Goal: Navigation & Orientation: Find specific page/section

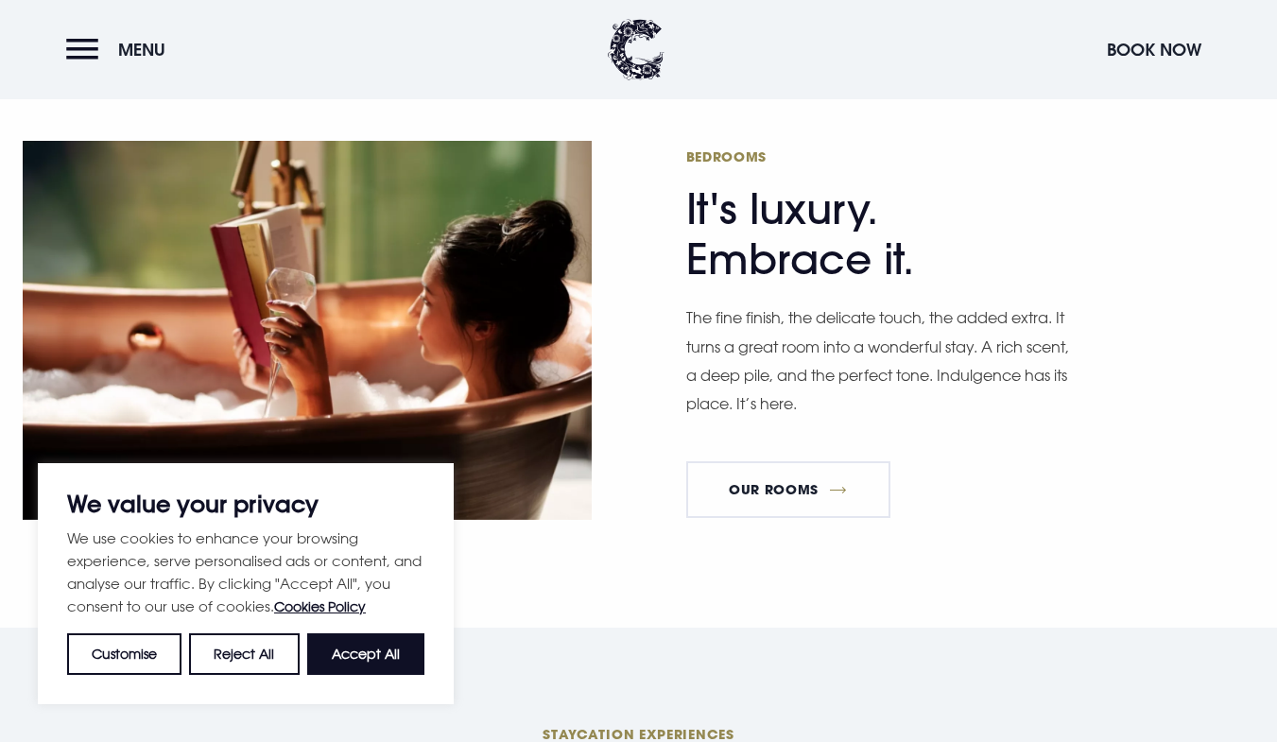
scroll to position [1135, 0]
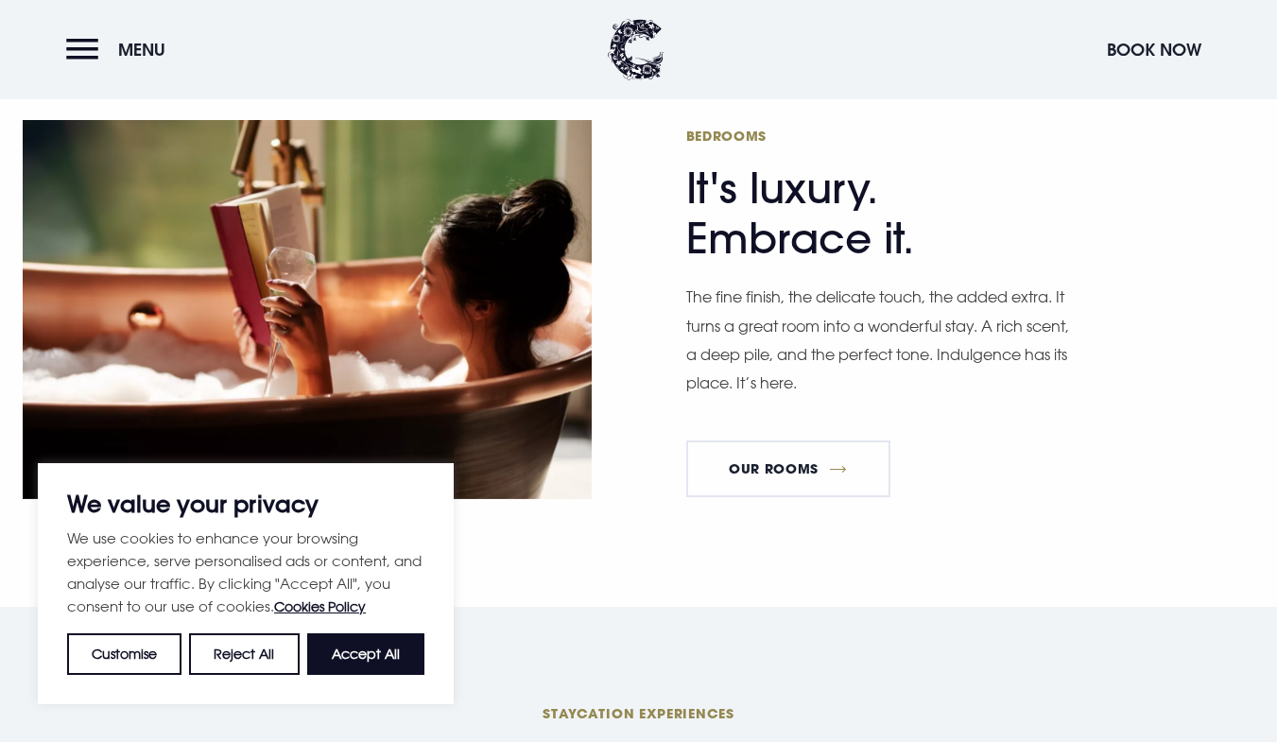
drag, startPoint x: 1288, startPoint y: 60, endPoint x: 1292, endPoint y: 161, distance: 101.2
click at [382, 646] on button "Accept All" at bounding box center [365, 654] width 117 height 42
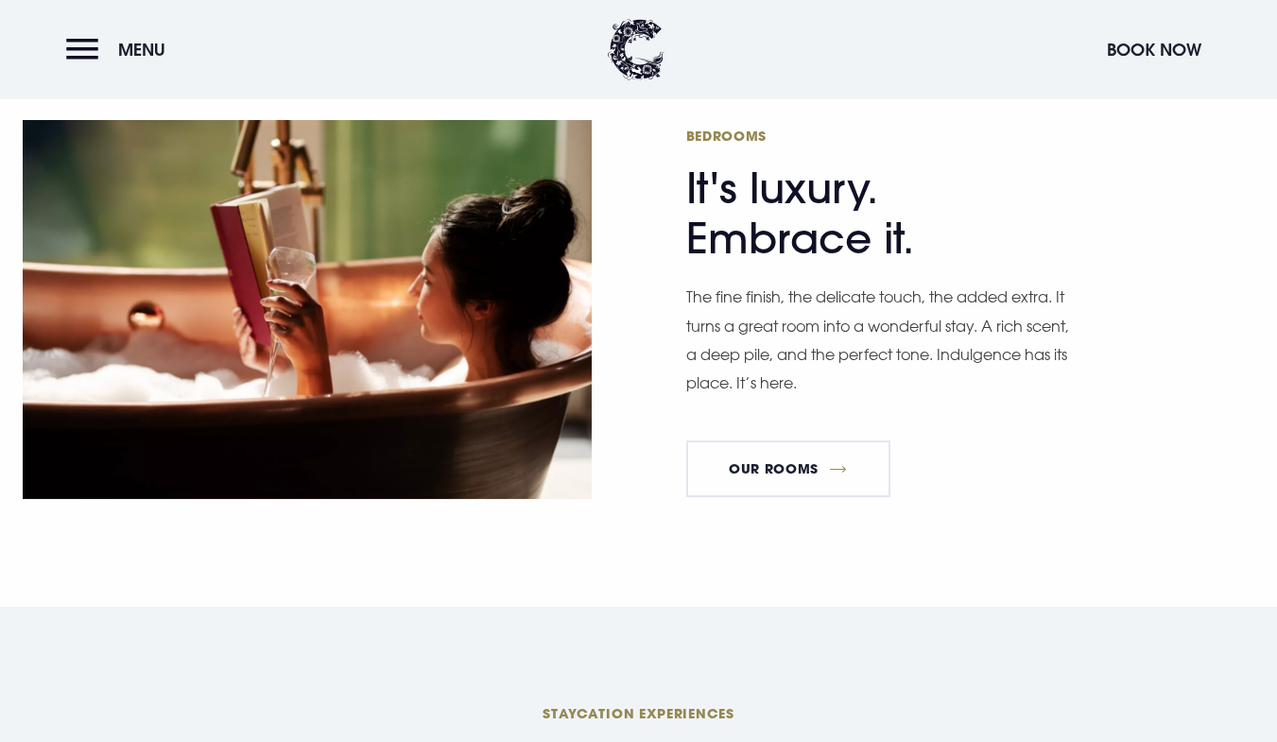
checkbox input "true"
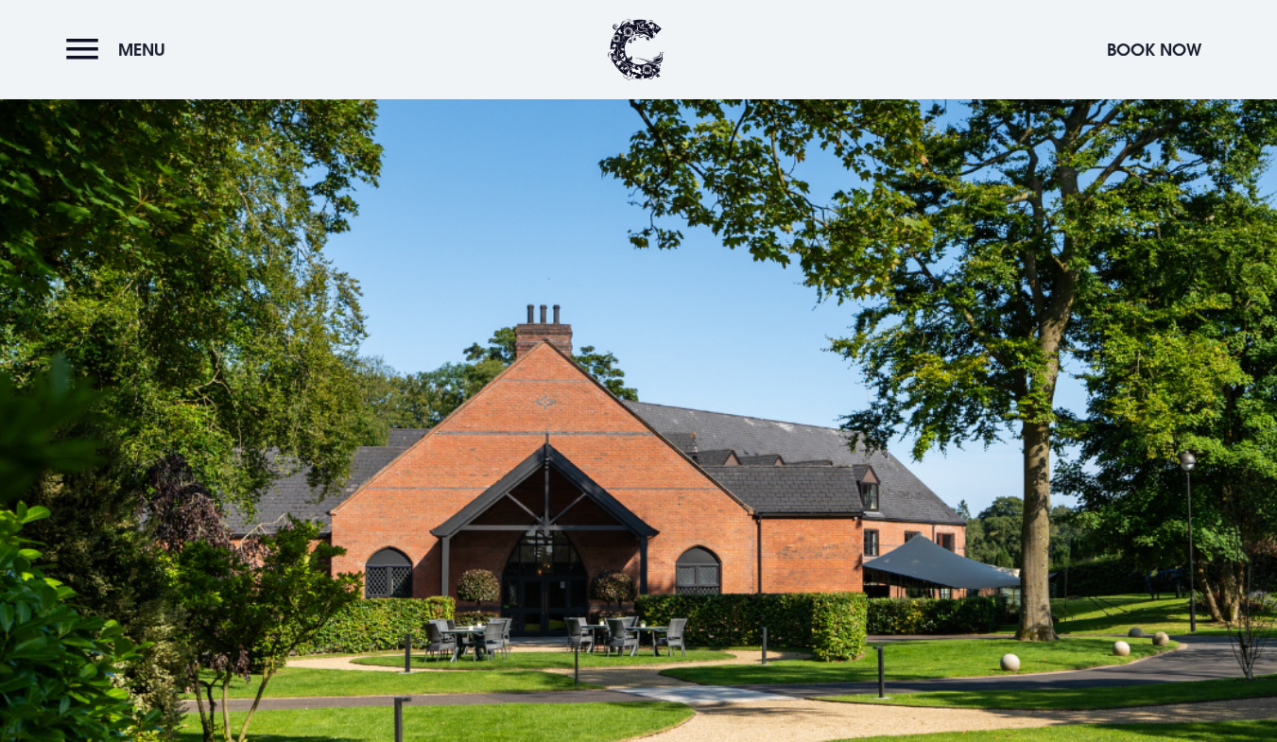
scroll to position [4193, 0]
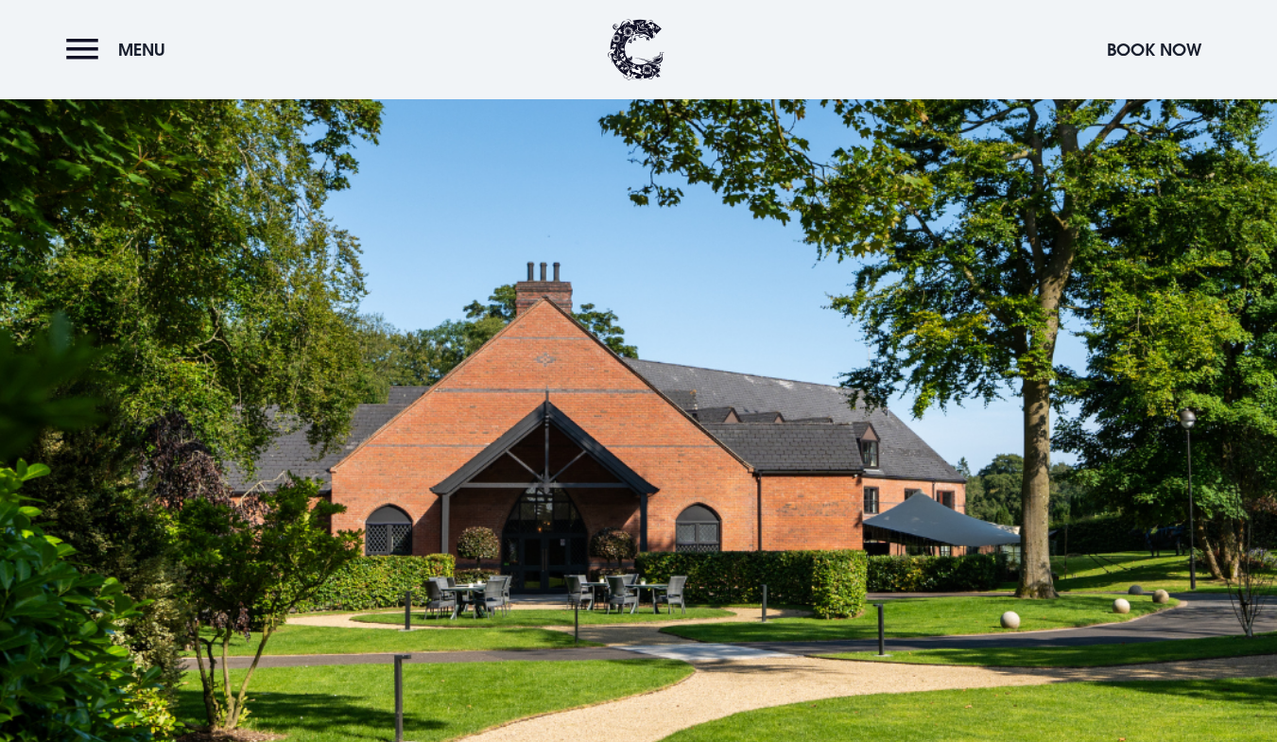
click at [623, 259] on div at bounding box center [638, 412] width 1277 height 718
drag, startPoint x: 623, startPoint y: 259, endPoint x: 483, endPoint y: 294, distance: 144.2
drag, startPoint x: 483, startPoint y: 294, endPoint x: 820, endPoint y: 284, distance: 337.6
click at [820, 284] on div at bounding box center [638, 412] width 1277 height 718
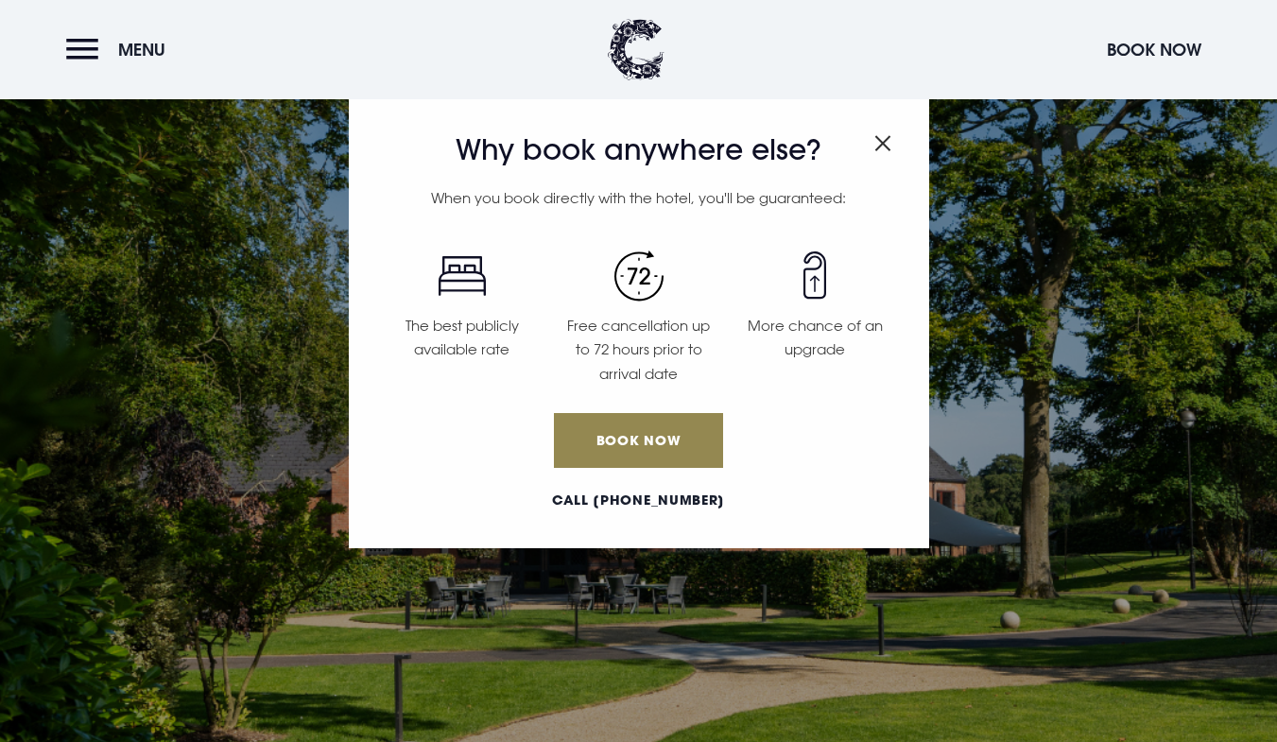
click at [885, 141] on img "Close modal" at bounding box center [882, 143] width 17 height 16
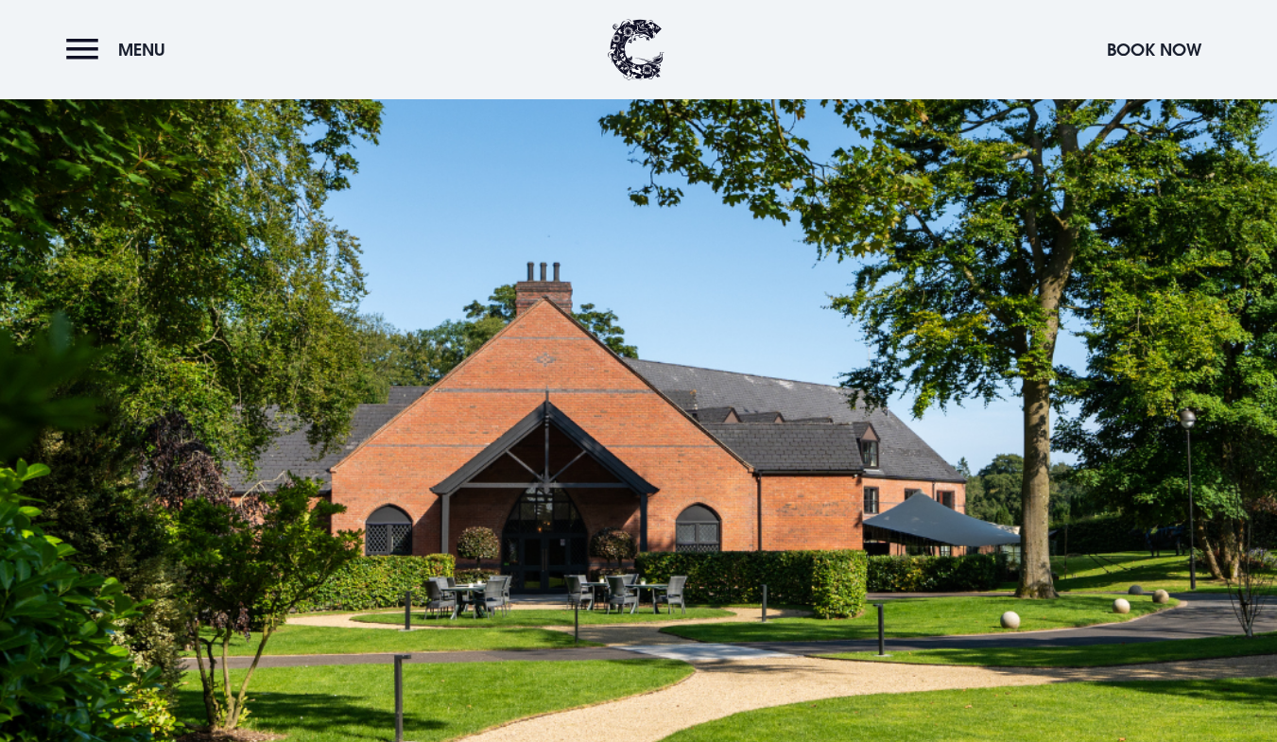
drag, startPoint x: 147, startPoint y: 148, endPoint x: 517, endPoint y: 164, distance: 369.9
click at [495, 166] on div at bounding box center [638, 412] width 1277 height 718
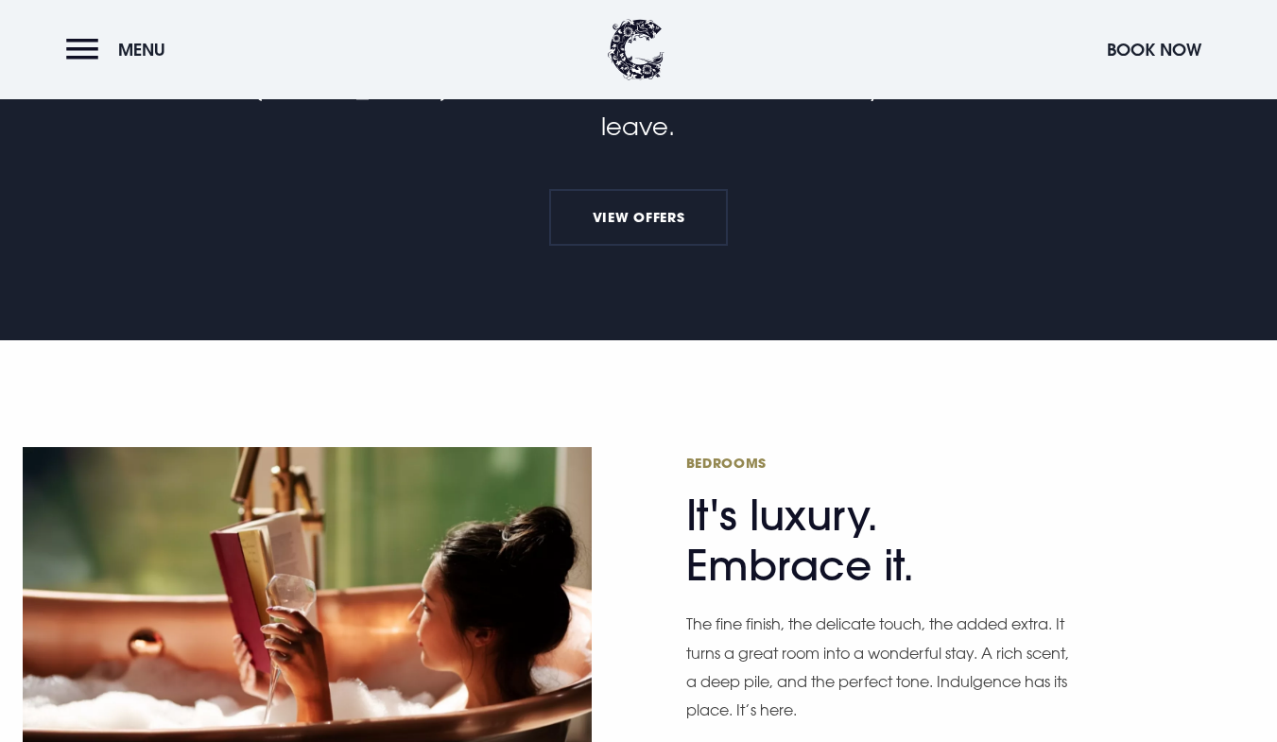
scroll to position [0, 0]
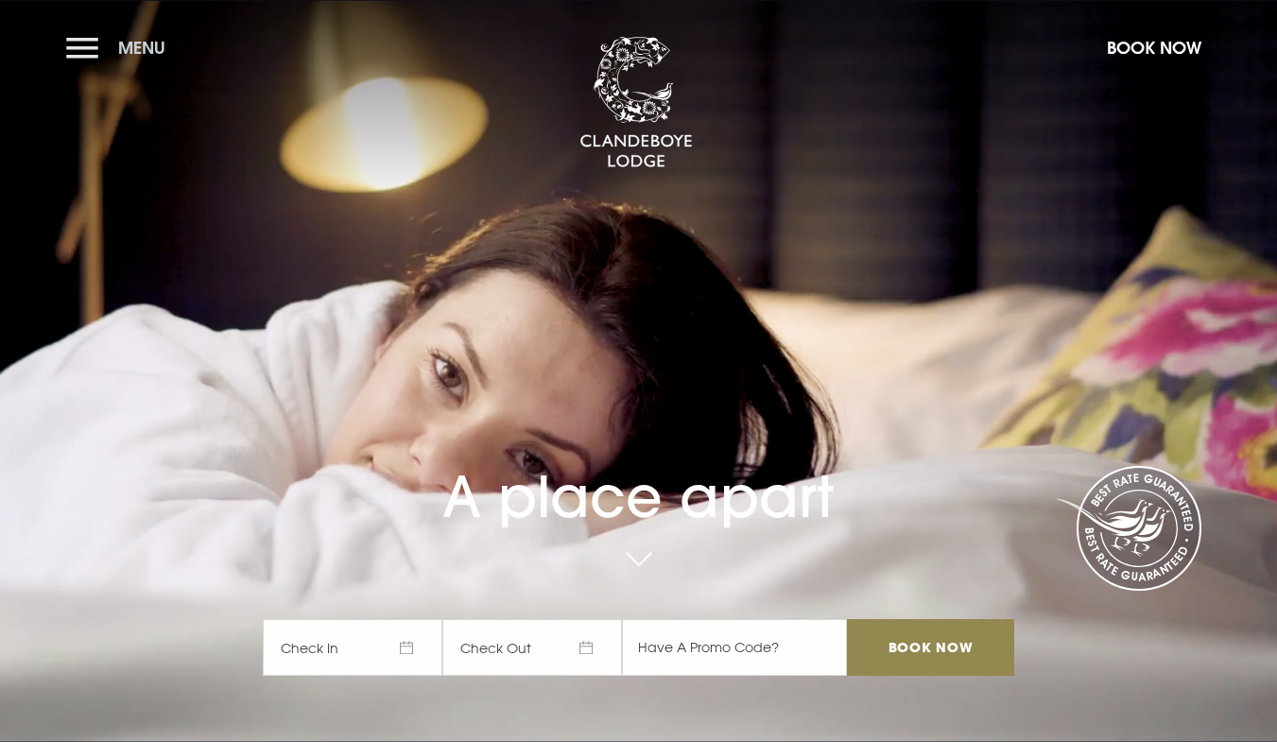
click at [72, 42] on button "Menu" at bounding box center [120, 47] width 109 height 41
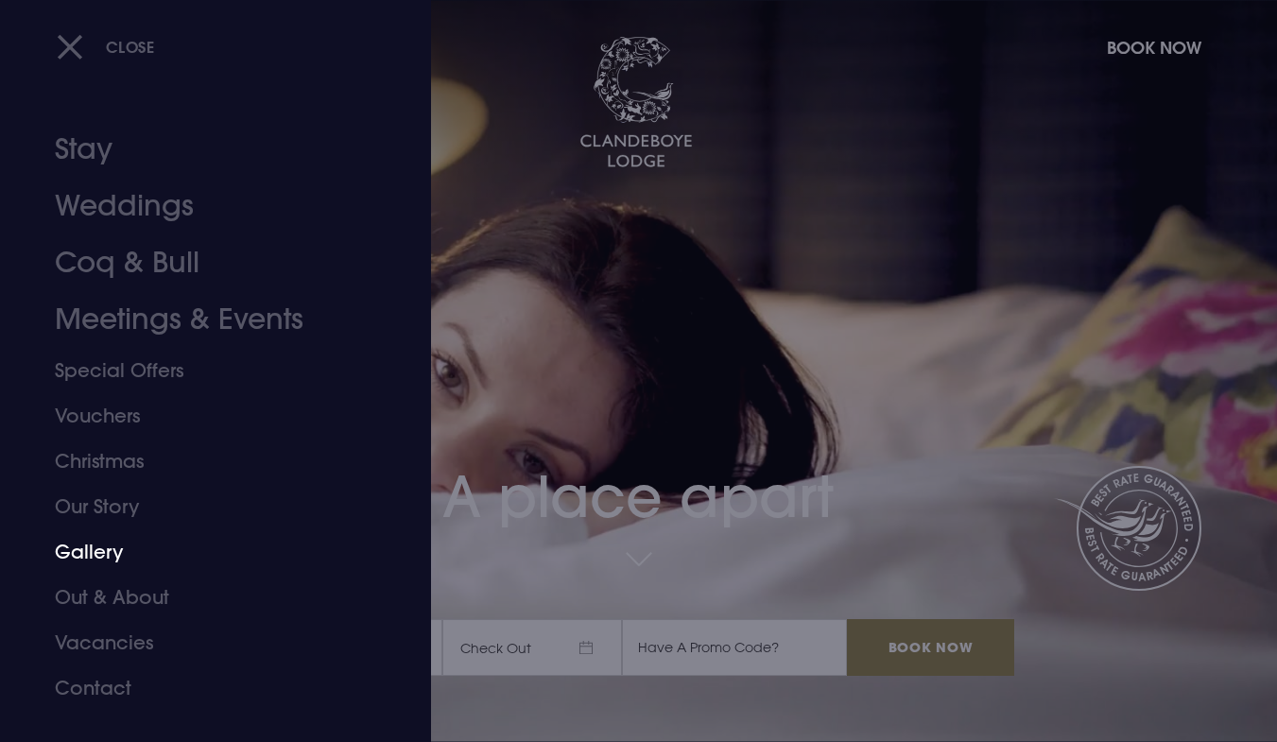
click at [81, 543] on link "Gallery" at bounding box center [204, 551] width 299 height 45
